Goal: Information Seeking & Learning: Check status

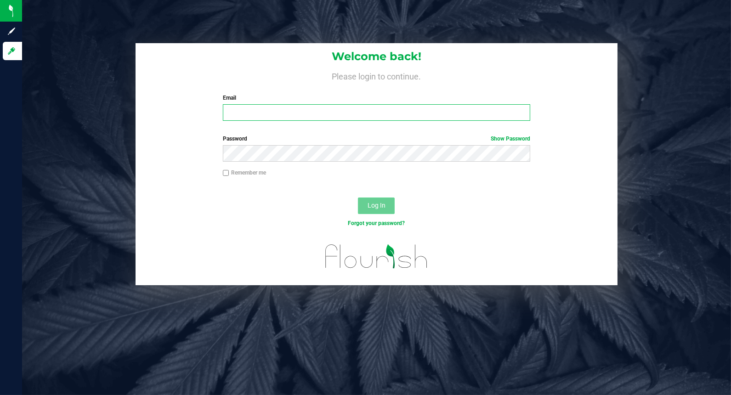
type input "[EMAIL_ADDRESS][DOMAIN_NAME]"
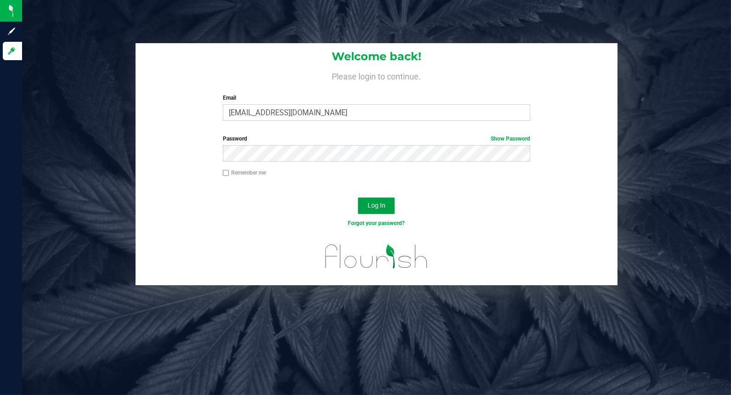
click at [380, 205] on span "Log In" at bounding box center [377, 205] width 18 height 7
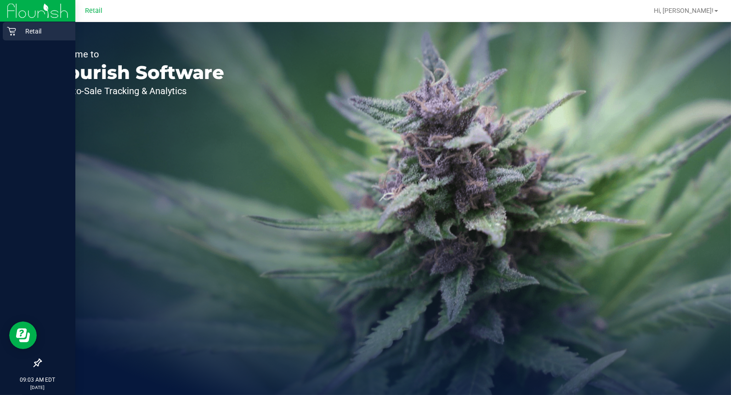
click at [28, 32] on p "Retail" at bounding box center [43, 31] width 55 height 11
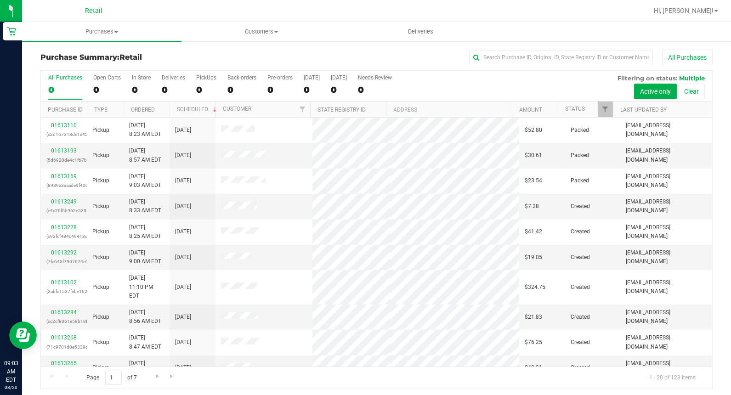
click at [506, 50] on div "All Purchases" at bounding box center [489, 58] width 448 height 16
click at [507, 53] on input "text" at bounding box center [561, 58] width 184 height 14
type input "adey"
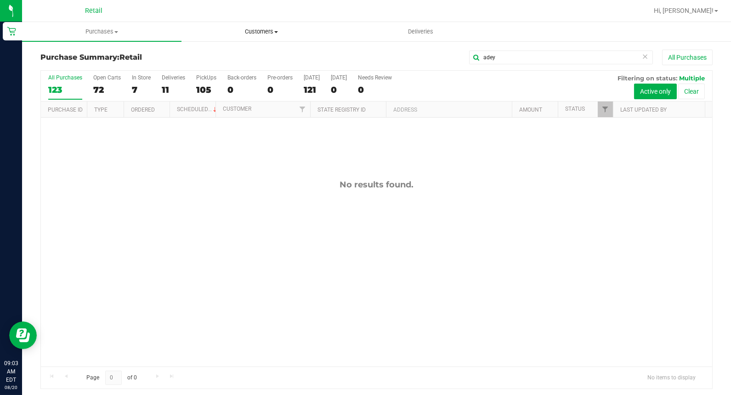
click at [237, 34] on span "Customers" at bounding box center [261, 32] width 159 height 8
click at [231, 57] on span "All customers" at bounding box center [215, 55] width 66 height 8
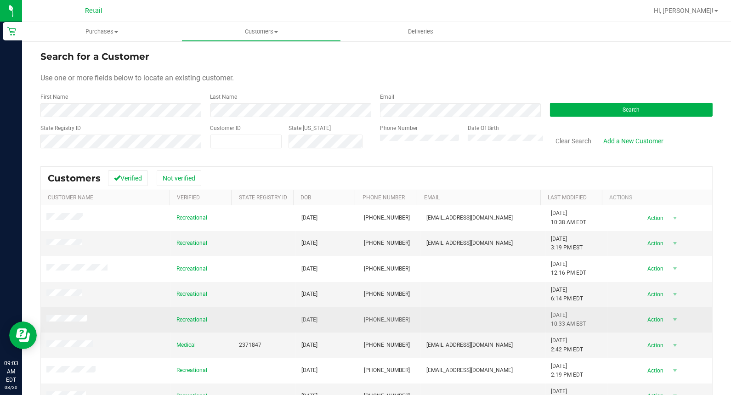
scroll to position [107, 0]
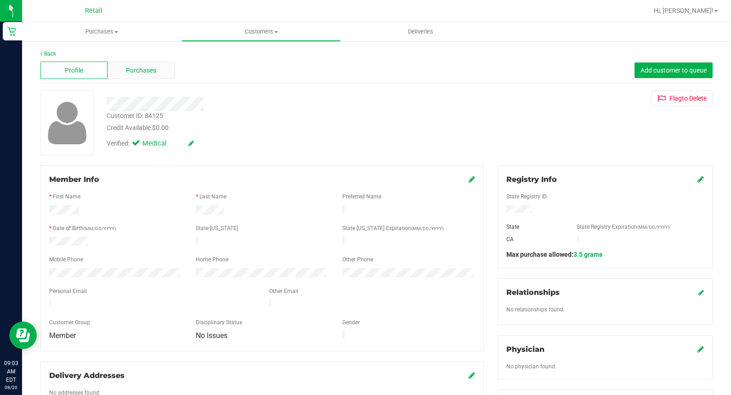
click at [149, 71] on span "Purchases" at bounding box center [141, 71] width 30 height 10
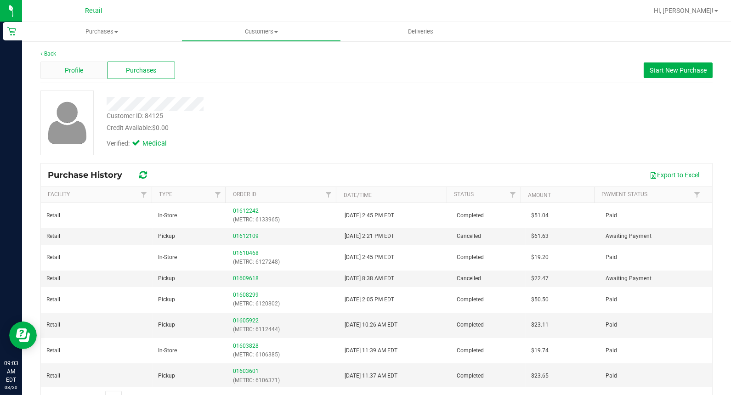
click at [66, 66] on span "Profile" at bounding box center [74, 71] width 18 height 10
click at [240, 34] on span "Customers" at bounding box center [261, 32] width 159 height 8
click at [230, 53] on span "All customers" at bounding box center [215, 55] width 66 height 8
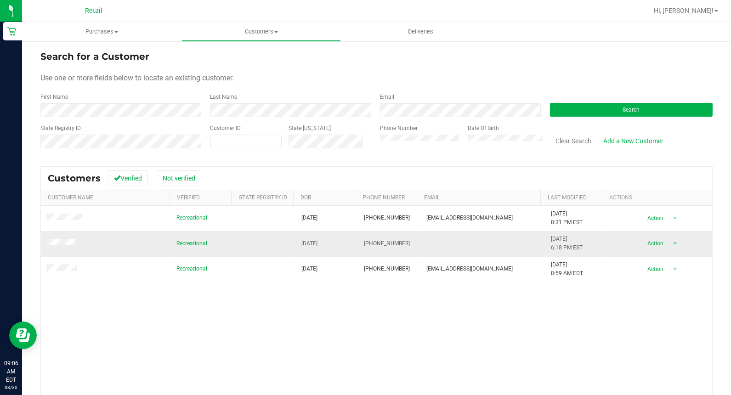
click at [63, 239] on span at bounding box center [61, 244] width 31 height 10
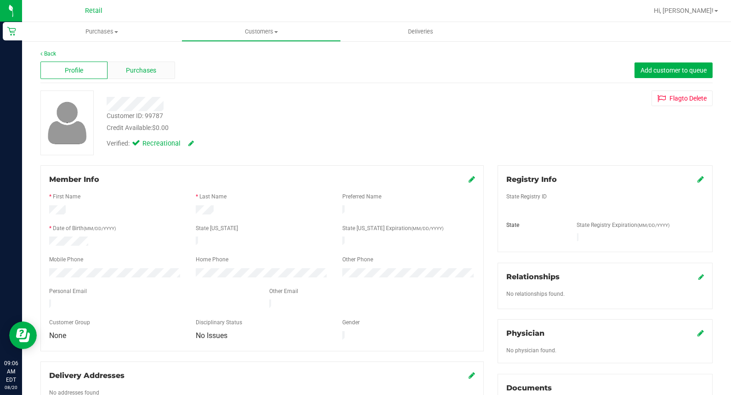
click at [162, 71] on div "Purchases" at bounding box center [141, 70] width 67 height 17
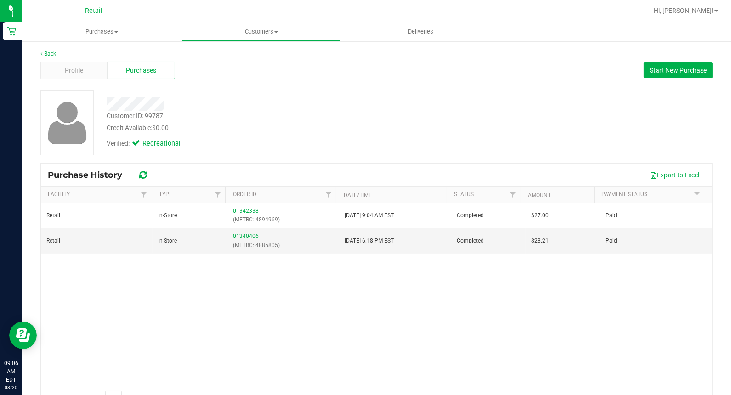
click at [53, 54] on link "Back" at bounding box center [48, 54] width 16 height 6
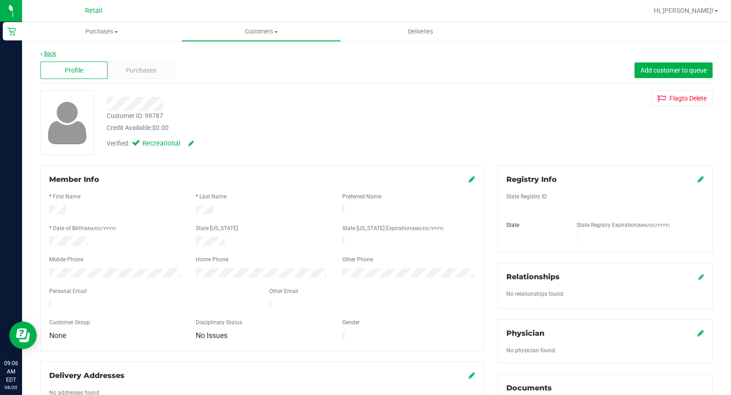
click at [52, 51] on link "Back" at bounding box center [48, 54] width 16 height 6
click at [143, 66] on span "Purchases" at bounding box center [141, 71] width 30 height 10
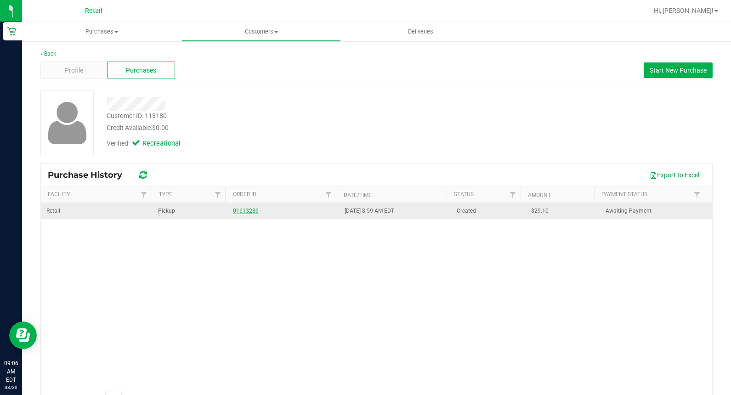
click at [241, 213] on link "01613289" at bounding box center [246, 211] width 26 height 6
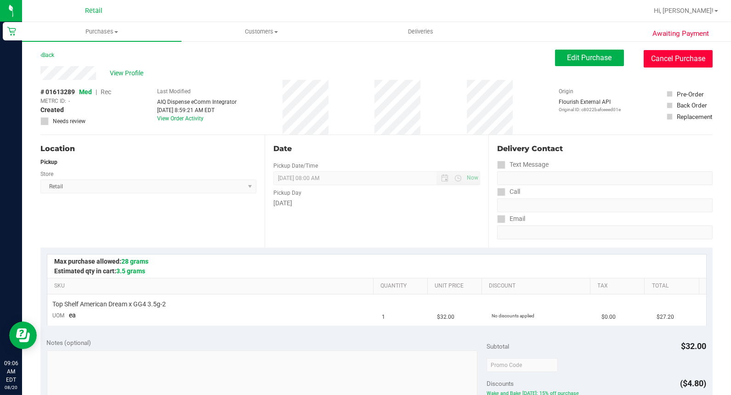
click at [647, 53] on button "Cancel Purchase" at bounding box center [678, 58] width 69 height 17
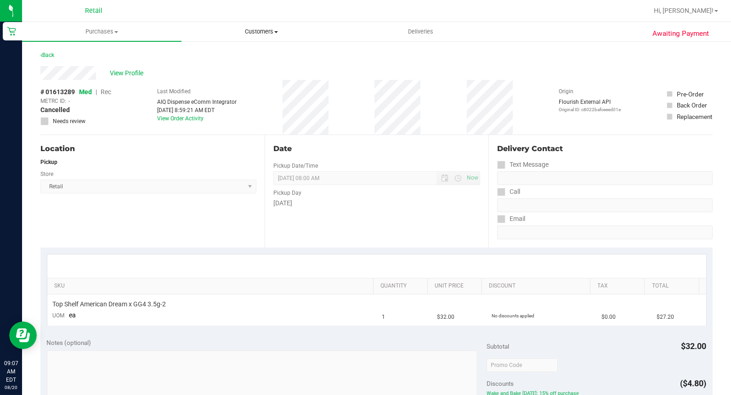
click at [242, 38] on uib-tab-heading "Customers All customers Add a new customer All physicians" at bounding box center [261, 32] width 159 height 18
click at [216, 58] on span "All customers" at bounding box center [215, 55] width 66 height 8
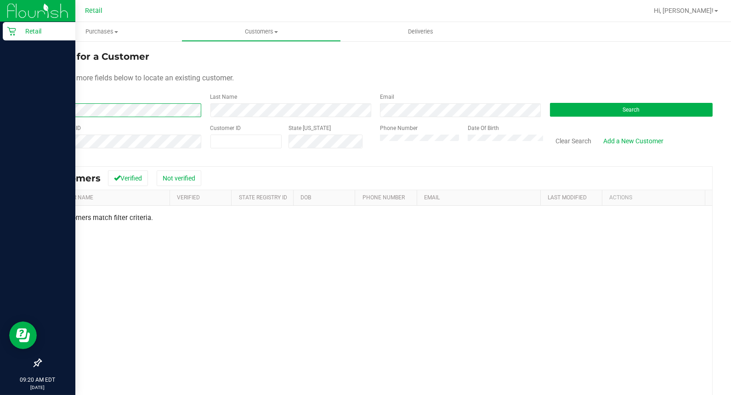
click at [0, 123] on html "Retail 09:20 AM EDT [DATE] 08/20 Retail Hi, [PERSON_NAME]! Purchases Summary of…" at bounding box center [365, 197] width 731 height 395
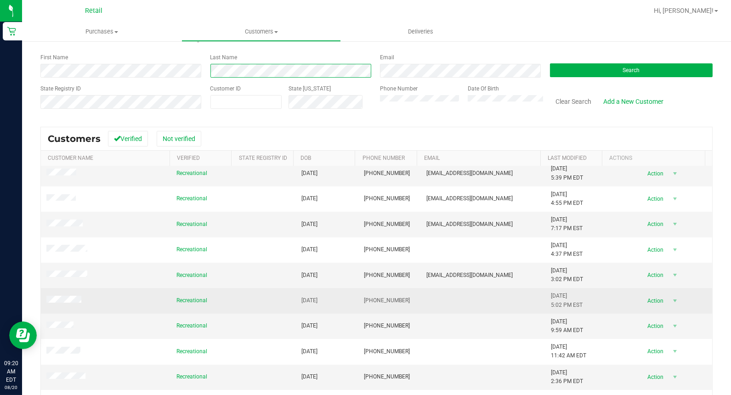
scroll to position [91, 0]
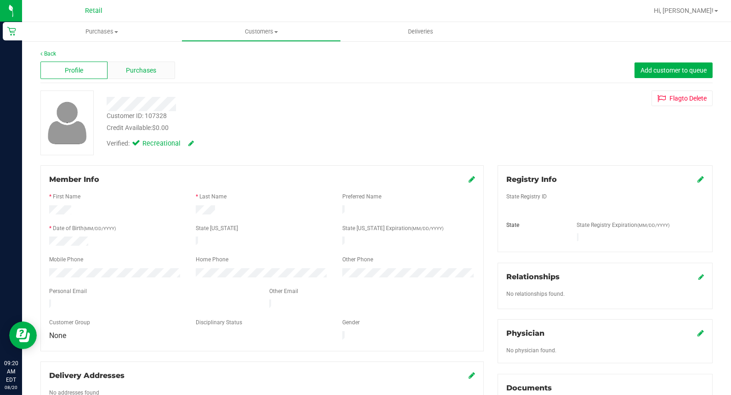
click at [153, 71] on span "Purchases" at bounding box center [141, 71] width 30 height 10
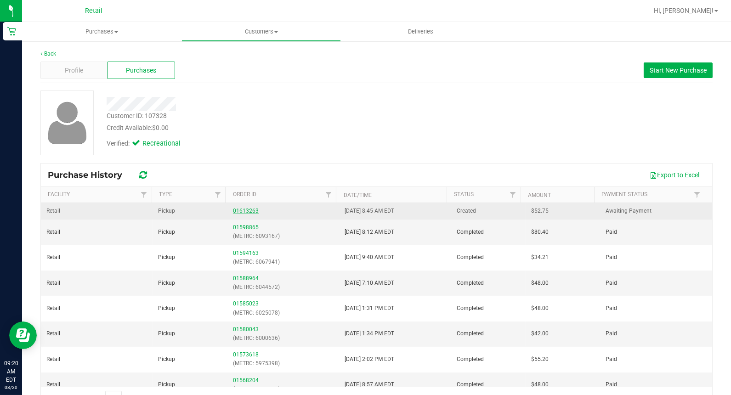
click at [241, 210] on link "01613263" at bounding box center [246, 211] width 26 height 6
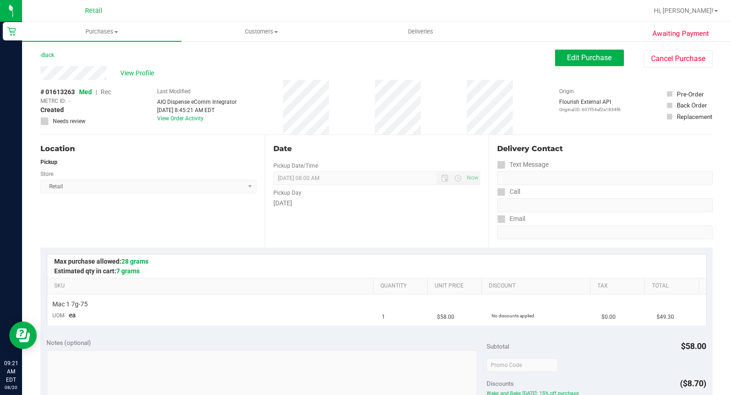
click at [42, 58] on div "Back" at bounding box center [47, 55] width 14 height 11
click at [46, 53] on link "Back" at bounding box center [47, 55] width 14 height 6
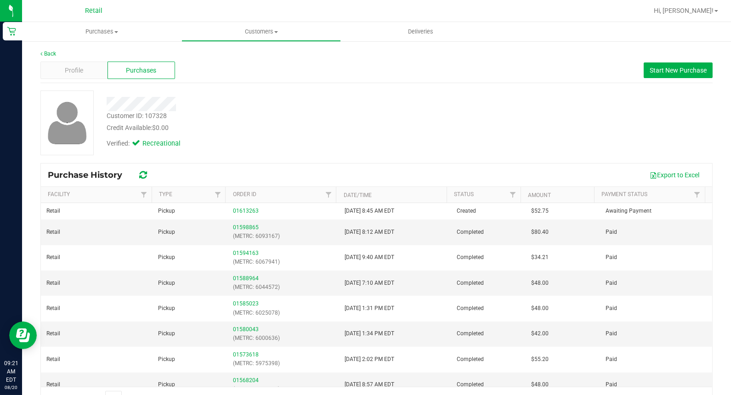
click at [127, 67] on span "Purchases" at bounding box center [141, 71] width 30 height 10
click at [57, 52] on div "Back" at bounding box center [376, 54] width 672 height 8
click at [56, 52] on div "Back" at bounding box center [376, 54] width 672 height 8
click at [52, 53] on link "Back" at bounding box center [48, 54] width 16 height 6
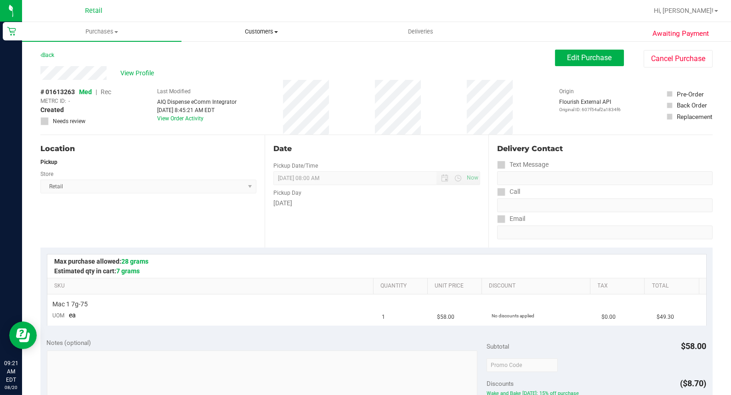
click at [260, 31] on span "Customers" at bounding box center [261, 32] width 159 height 8
click at [217, 53] on span "All customers" at bounding box center [215, 55] width 66 height 8
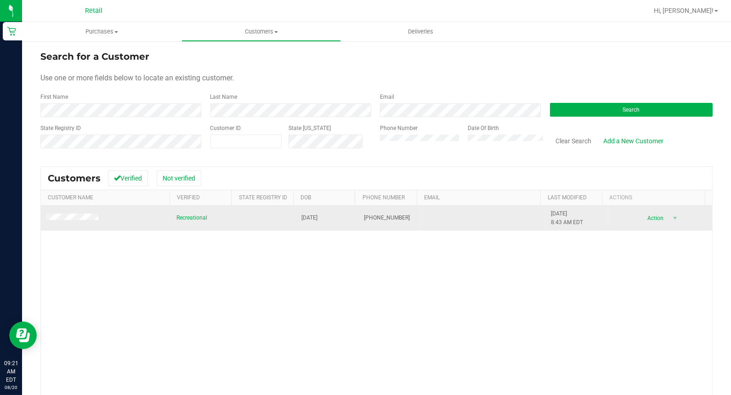
click at [80, 222] on span at bounding box center [73, 219] width 55 height 10
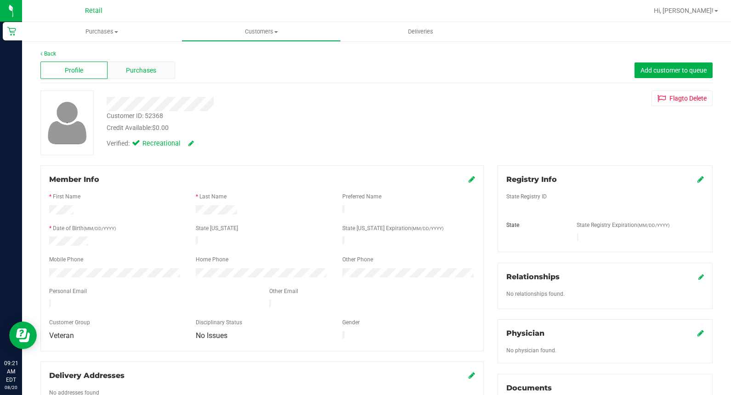
click at [164, 66] on div "Purchases" at bounding box center [141, 70] width 67 height 17
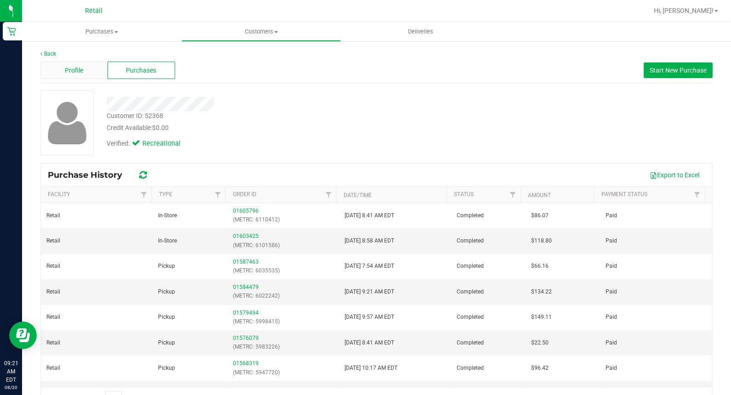
click at [80, 74] on span "Profile" at bounding box center [74, 71] width 18 height 10
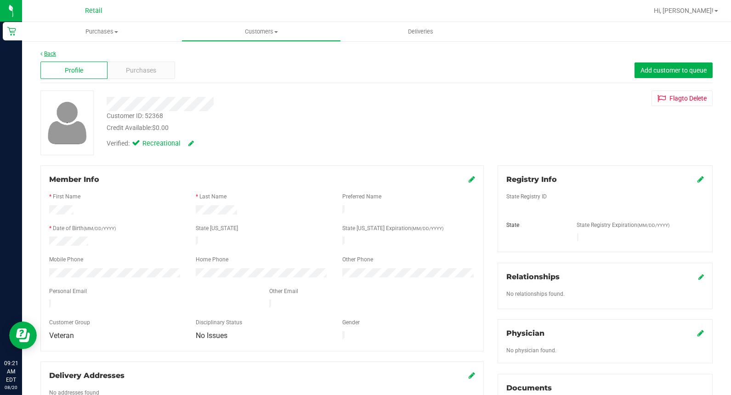
click at [49, 52] on link "Back" at bounding box center [48, 54] width 16 height 6
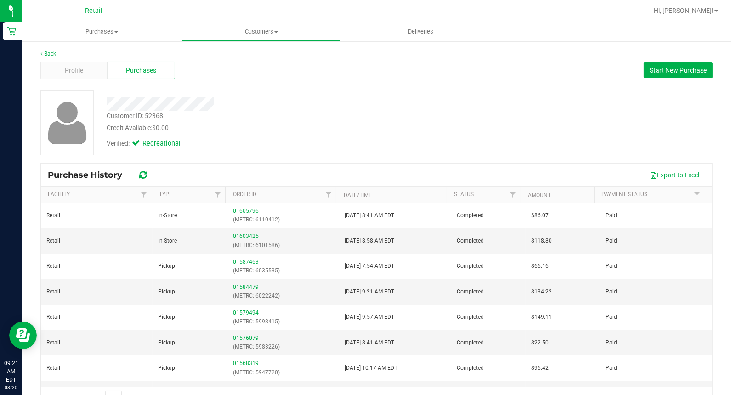
click at [54, 52] on link "Back" at bounding box center [48, 54] width 16 height 6
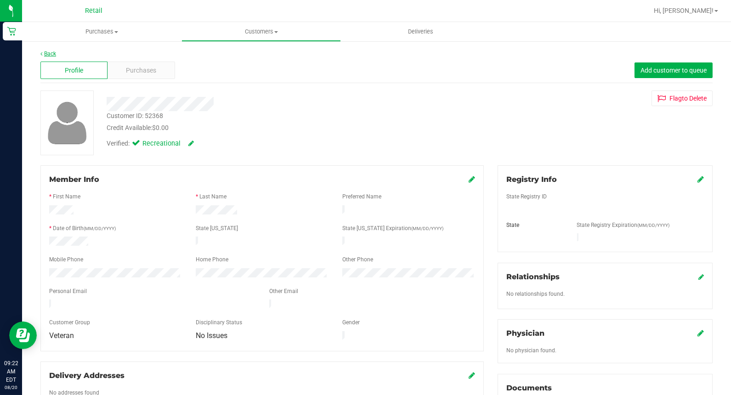
click at [49, 51] on link "Back" at bounding box center [48, 54] width 16 height 6
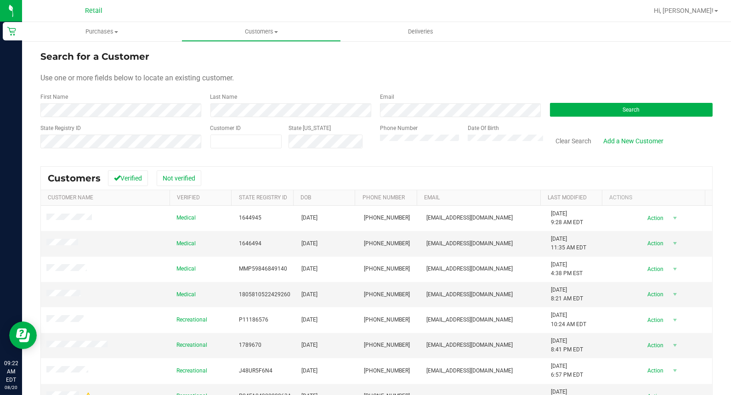
click at [403, 148] on div "Phone Number" at bounding box center [420, 140] width 81 height 33
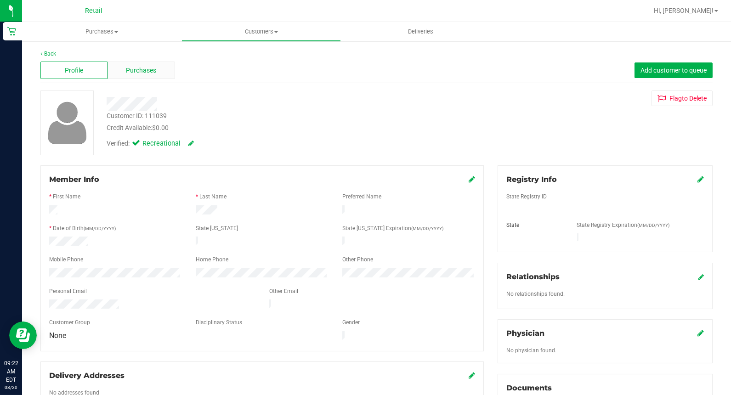
click at [142, 71] on span "Purchases" at bounding box center [141, 71] width 30 height 10
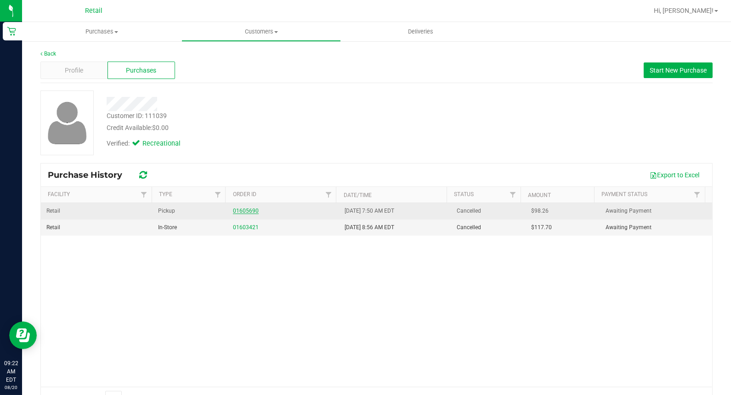
click at [245, 208] on link "01605690" at bounding box center [246, 211] width 26 height 6
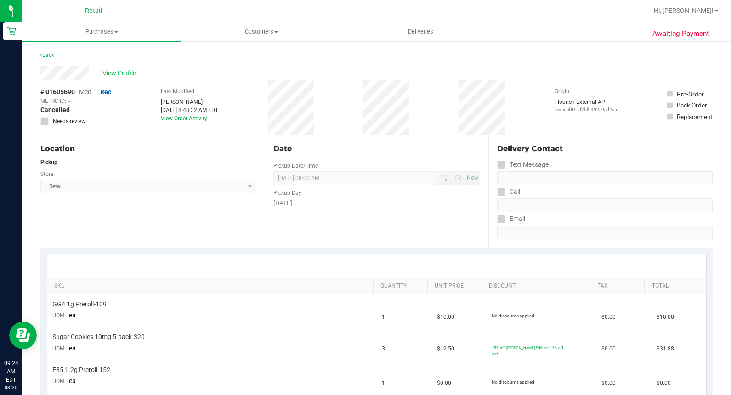
click at [102, 69] on span "View Profile" at bounding box center [120, 73] width 37 height 10
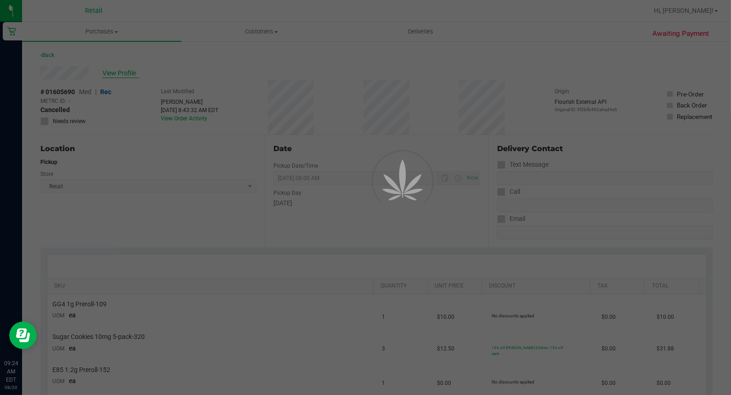
click at [104, 69] on div at bounding box center [365, 197] width 731 height 395
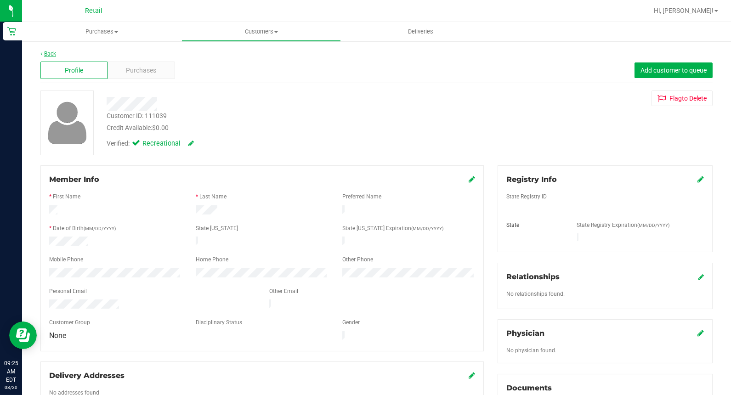
click at [52, 56] on link "Back" at bounding box center [48, 54] width 16 height 6
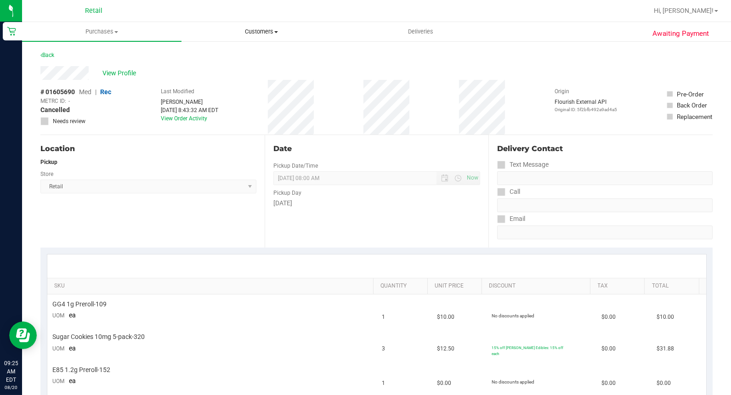
drag, startPoint x: 287, startPoint y: 35, endPoint x: 277, endPoint y: 37, distance: 10.2
click at [286, 35] on span "Customers" at bounding box center [261, 32] width 159 height 8
click at [220, 57] on span "All customers" at bounding box center [215, 55] width 66 height 8
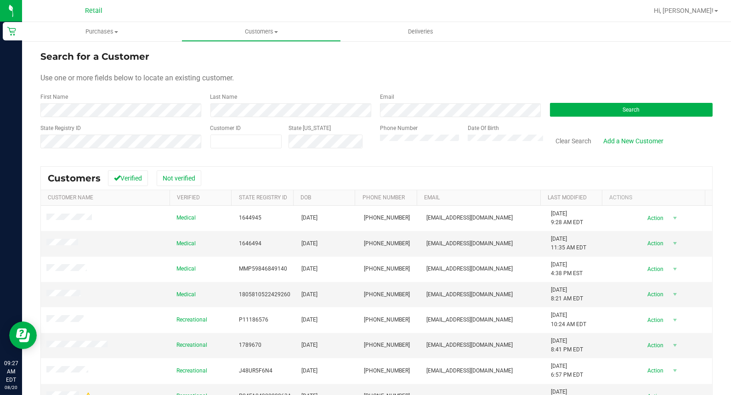
click at [103, 118] on form "Search for a Customer Use one or more fields below to locate an existing custom…" at bounding box center [376, 103] width 672 height 107
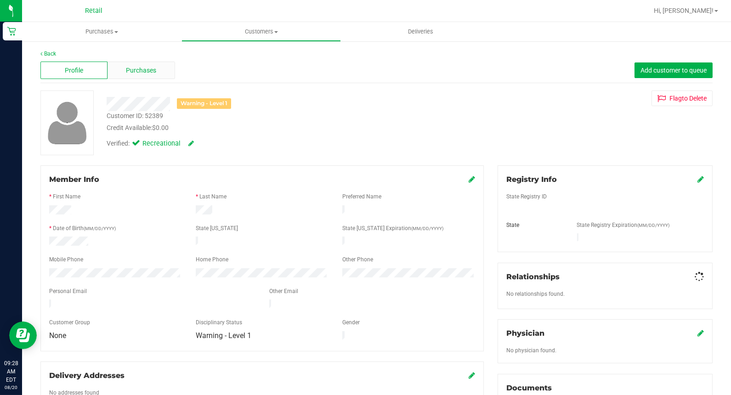
click at [120, 65] on div "Purchases" at bounding box center [141, 70] width 67 height 17
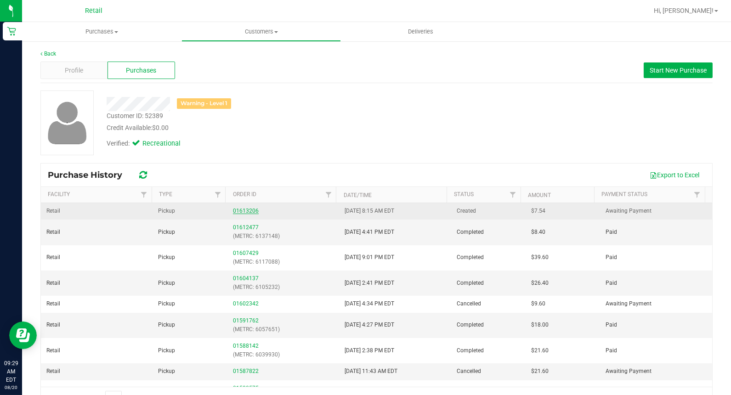
click at [244, 209] on link "01613206" at bounding box center [246, 211] width 26 height 6
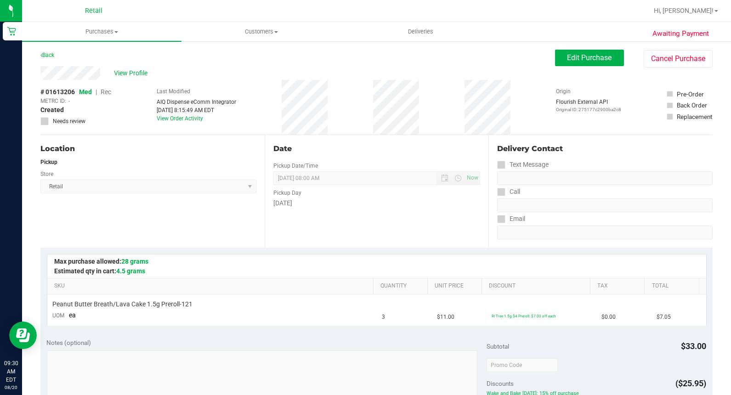
click at [343, 203] on div "[DATE]" at bounding box center [376, 204] width 207 height 10
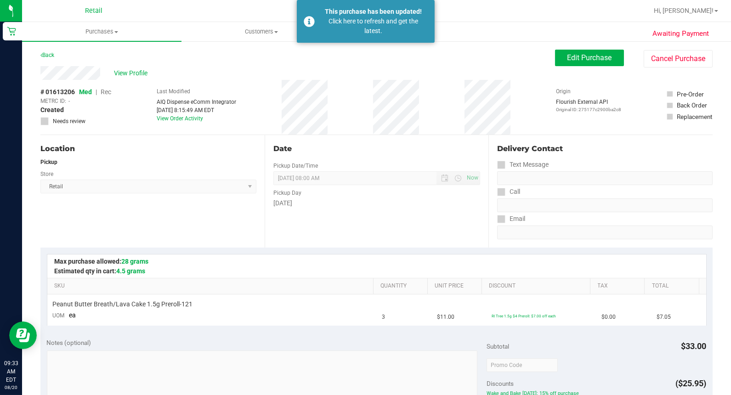
click at [49, 62] on div "Back Edit Purchase Cancel Purchase" at bounding box center [376, 58] width 672 height 17
click at [54, 49] on div "Awaiting Payment Back Edit Purchase Cancel Purchase View Profile # 01613206 Med…" at bounding box center [376, 384] width 709 height 689
click at [54, 51] on div "Back" at bounding box center [47, 55] width 14 height 11
click at [53, 54] on link "Back" at bounding box center [47, 55] width 14 height 6
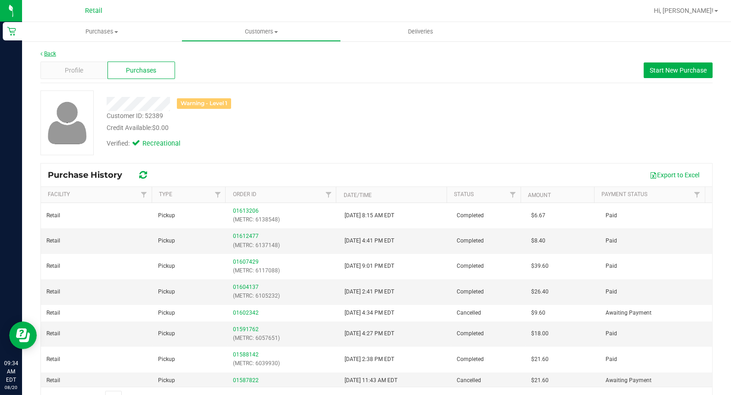
click at [44, 54] on link "Back" at bounding box center [48, 54] width 16 height 6
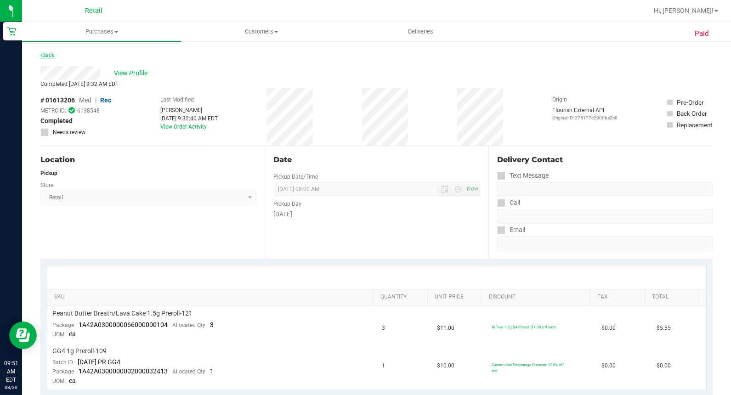
click at [43, 52] on link "Back" at bounding box center [47, 55] width 14 height 6
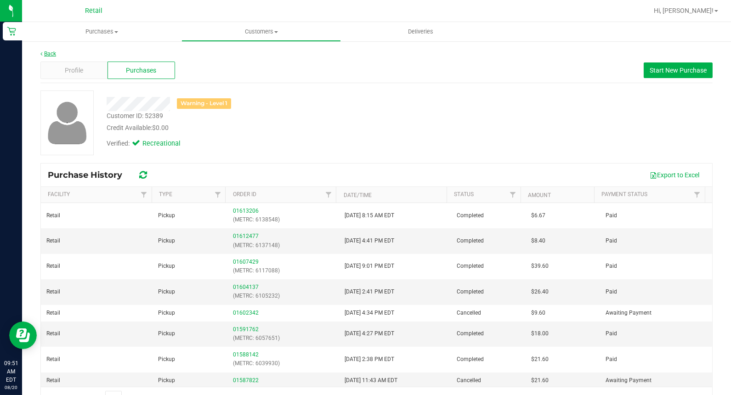
click at [49, 55] on link "Back" at bounding box center [48, 54] width 16 height 6
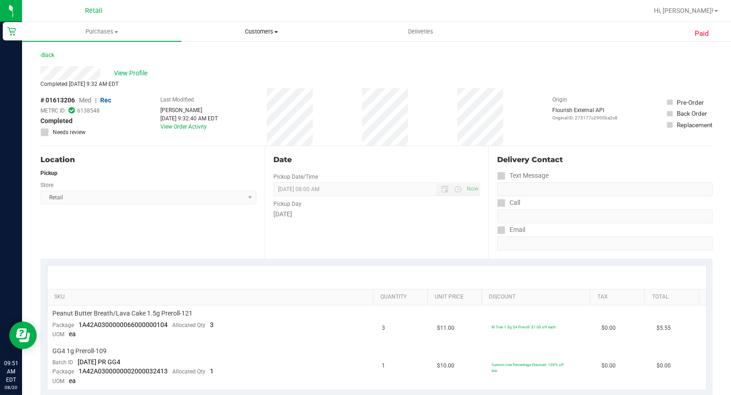
click at [273, 28] on span "Customers" at bounding box center [261, 32] width 159 height 8
click at [108, 29] on span "Purchases" at bounding box center [102, 32] width 159 height 8
click at [103, 33] on span "Purchases" at bounding box center [101, 32] width 159 height 8
click at [243, 31] on span "Customers" at bounding box center [261, 32] width 159 height 8
click at [210, 52] on span "All customers" at bounding box center [215, 55] width 66 height 8
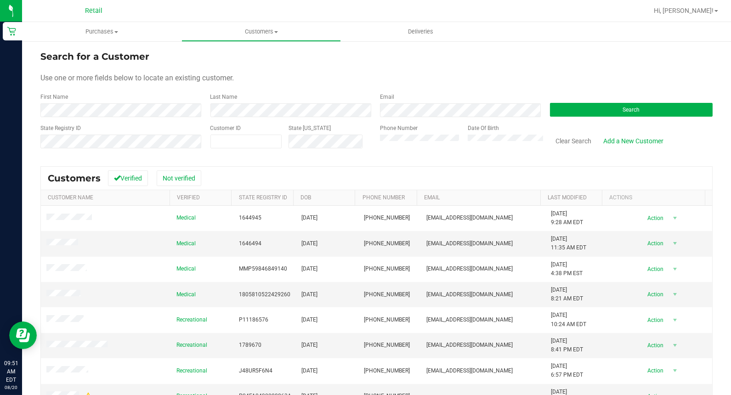
drag, startPoint x: 113, startPoint y: 98, endPoint x: 105, endPoint y: 101, distance: 8.3
click at [112, 98] on div "First Name" at bounding box center [121, 105] width 163 height 24
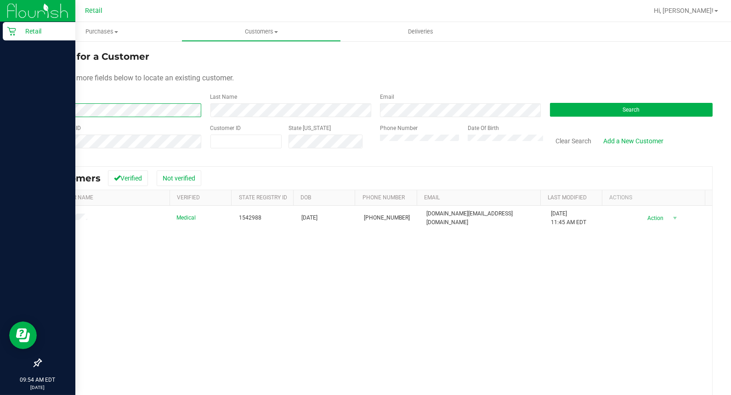
click at [0, 143] on html "Retail 09:54 AM EDT [DATE] 08/20 Retail Hi, [PERSON_NAME]! Purchases Summary of…" at bounding box center [365, 197] width 731 height 395
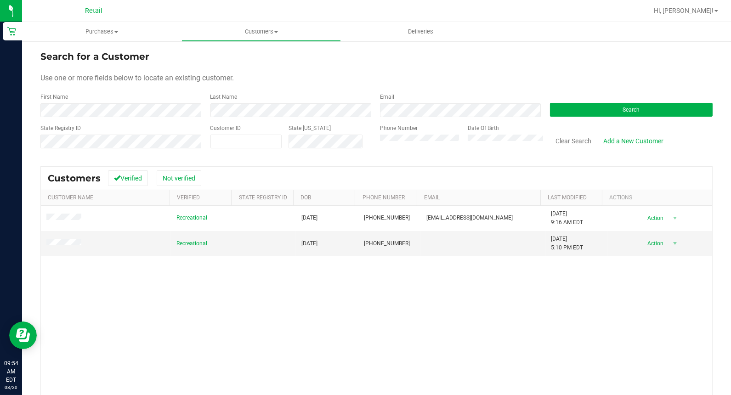
click at [572, 310] on div "Recreational [DATE] (401) 545-4192 [EMAIL_ADDRESS][DOMAIN_NAME] [DATE] 9:16 AM …" at bounding box center [377, 330] width 672 height 249
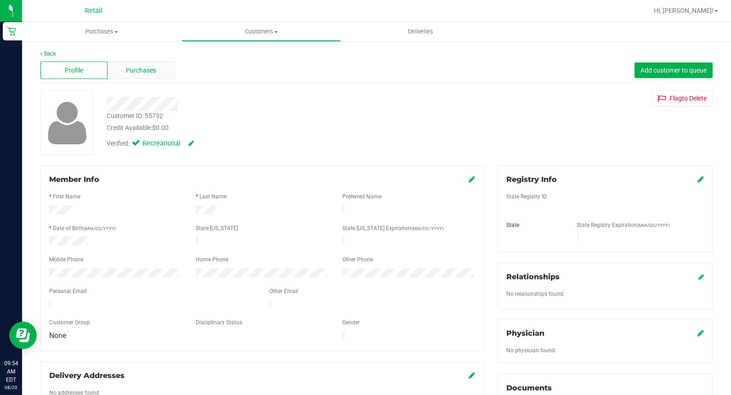
click at [148, 69] on span "Purchases" at bounding box center [141, 71] width 30 height 10
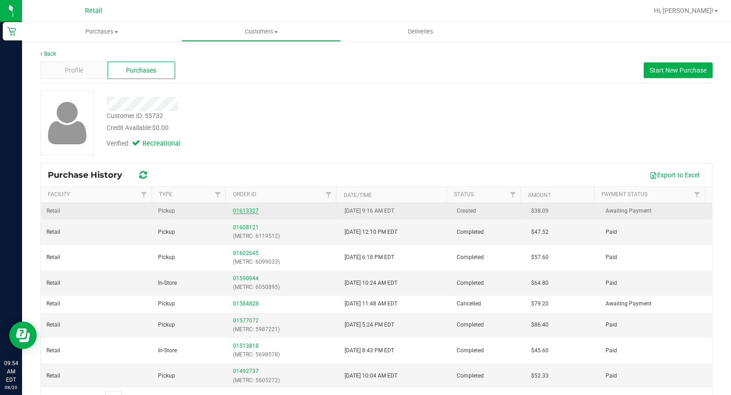
click at [236, 211] on link "01613327" at bounding box center [246, 211] width 26 height 6
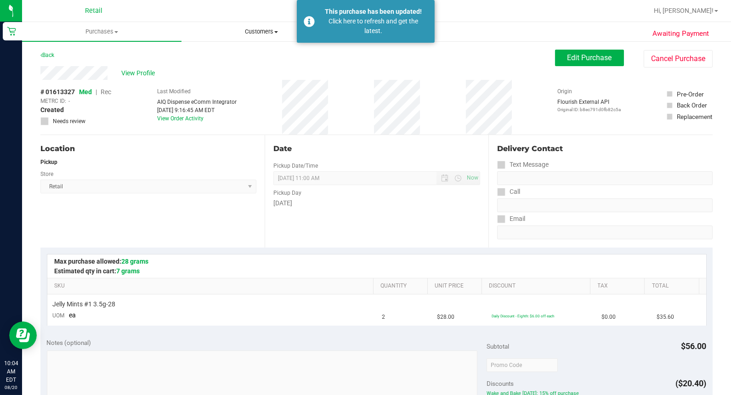
click at [268, 35] on span "Customers" at bounding box center [261, 32] width 159 height 8
click at [49, 54] on link "Back" at bounding box center [47, 55] width 14 height 6
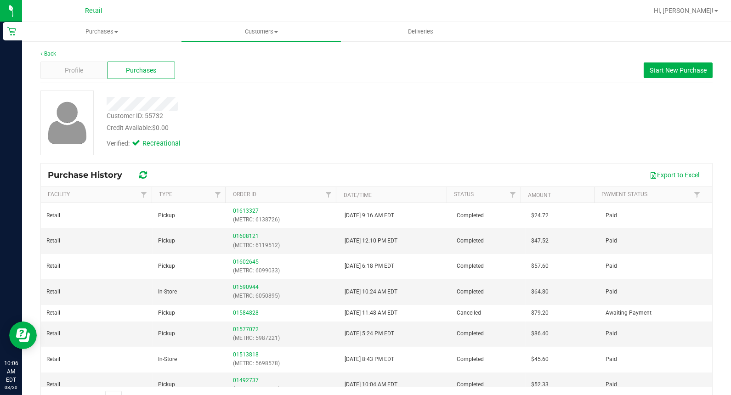
click at [274, 19] on div at bounding box center [407, 11] width 484 height 18
click at [264, 33] on span "Customers" at bounding box center [261, 32] width 159 height 8
click at [219, 59] on li "All customers" at bounding box center [261, 55] width 159 height 11
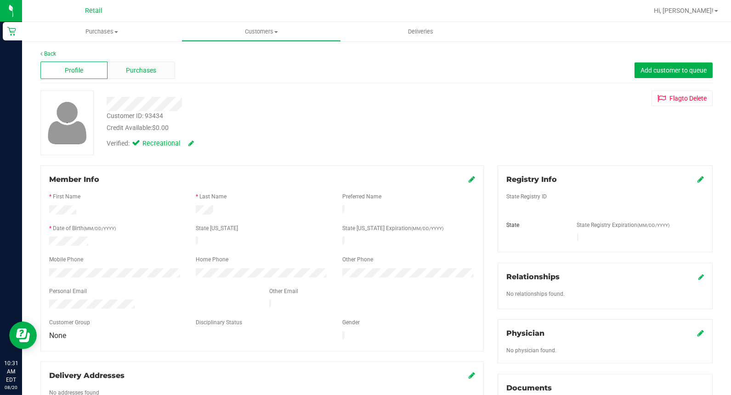
click at [157, 66] on div "Purchases" at bounding box center [141, 70] width 67 height 17
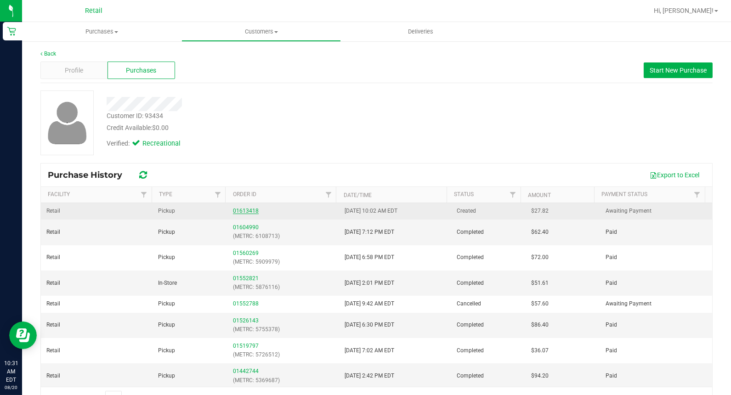
click at [245, 209] on link "01613418" at bounding box center [246, 211] width 26 height 6
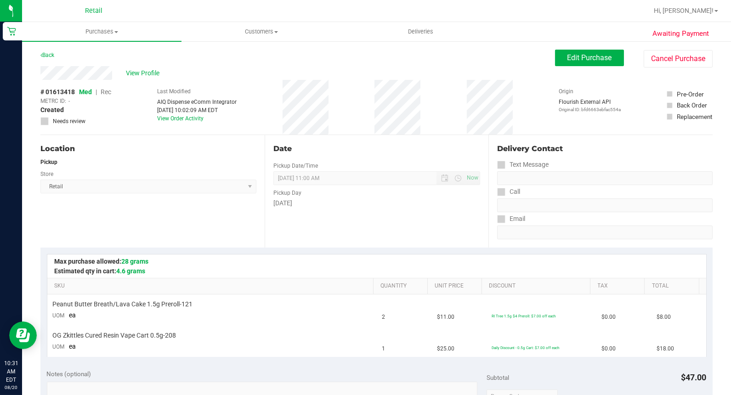
click at [43, 50] on div "Back" at bounding box center [47, 55] width 14 height 11
click at [46, 60] on div "Back" at bounding box center [47, 55] width 14 height 11
click at [51, 53] on link "Back" at bounding box center [47, 55] width 14 height 6
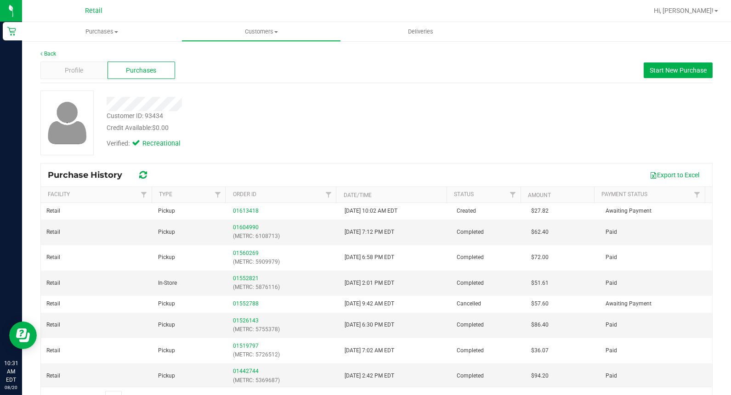
click at [47, 49] on div "Back Profile Purchases Start New Purchase Customer ID: 93434 Credit Available: …" at bounding box center [376, 229] width 709 height 378
click at [52, 53] on link "Back" at bounding box center [48, 54] width 16 height 6
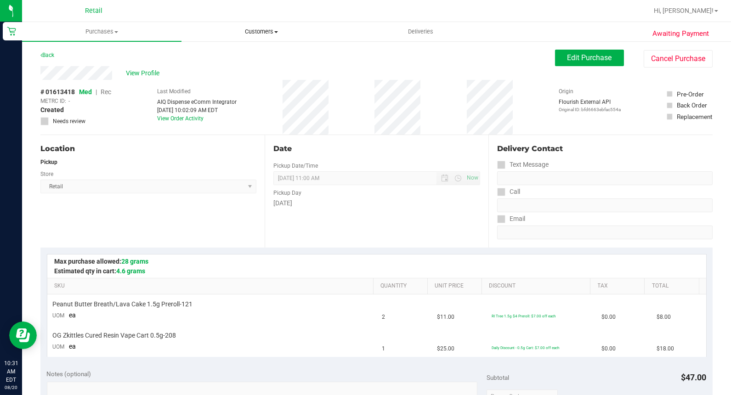
click at [252, 33] on span "Customers" at bounding box center [261, 32] width 159 height 8
click at [237, 51] on span "All customers" at bounding box center [215, 55] width 66 height 8
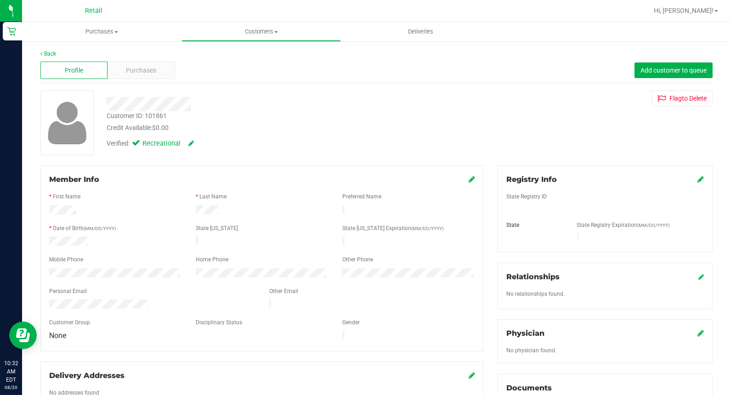
click at [144, 58] on div "Profile Purchases Add customer to queue" at bounding box center [376, 70] width 672 height 25
click at [144, 62] on div "Purchases" at bounding box center [141, 70] width 67 height 17
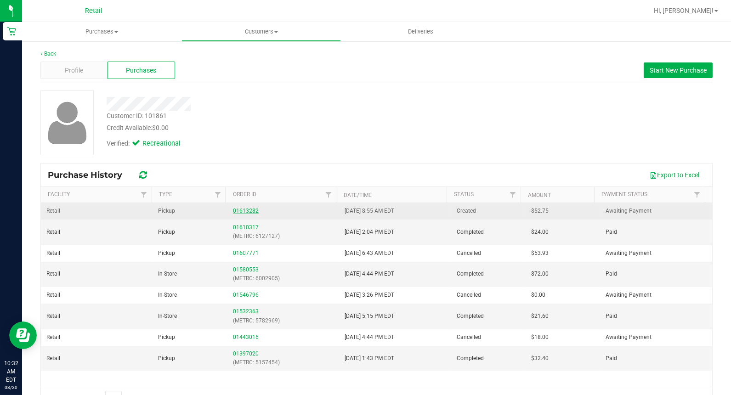
click at [233, 211] on link "01613282" at bounding box center [246, 211] width 26 height 6
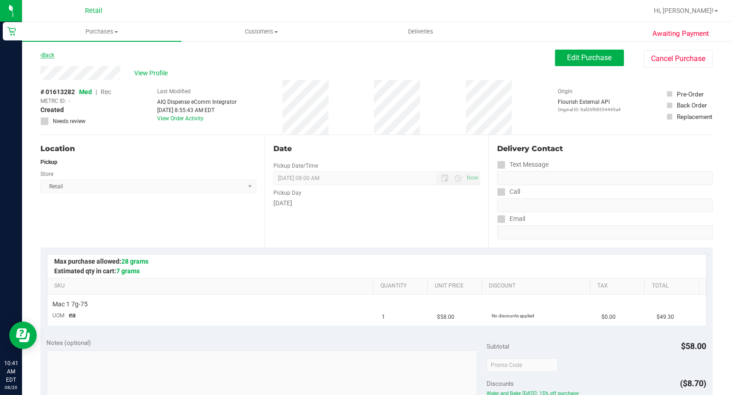
click at [46, 53] on link "Back" at bounding box center [47, 55] width 14 height 6
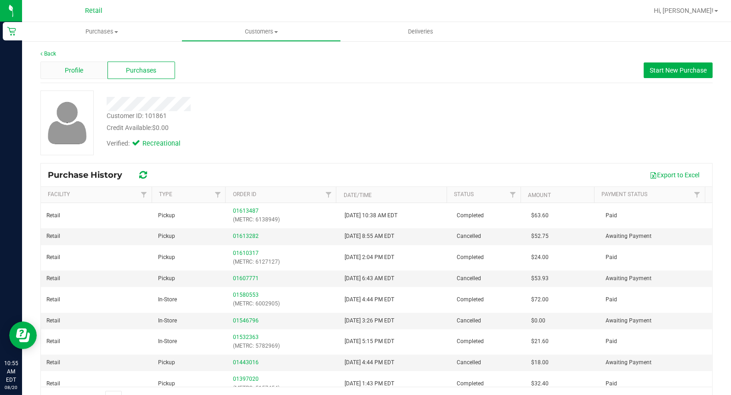
click at [74, 72] on span "Profile" at bounding box center [74, 71] width 18 height 10
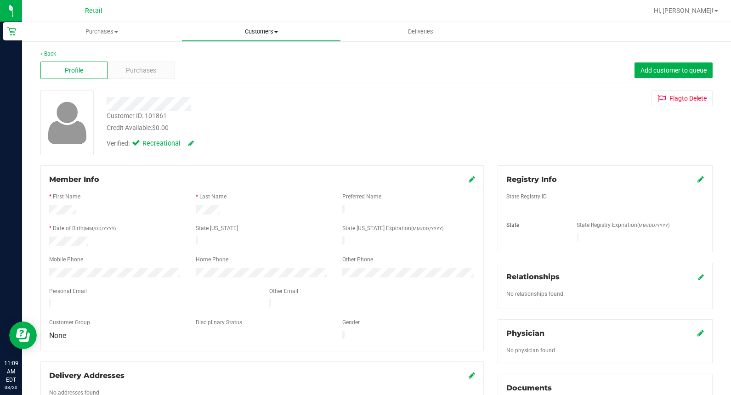
click at [246, 37] on uib-tab-heading "Customers All customers Add a new customer All physicians" at bounding box center [261, 32] width 159 height 18
click at [232, 57] on span "All customers" at bounding box center [215, 55] width 66 height 8
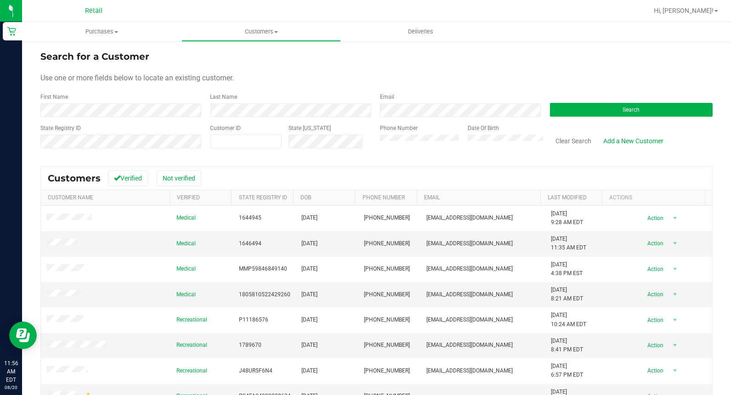
click at [115, 95] on div "First Name" at bounding box center [121, 105] width 163 height 24
